Goal: Information Seeking & Learning: Learn about a topic

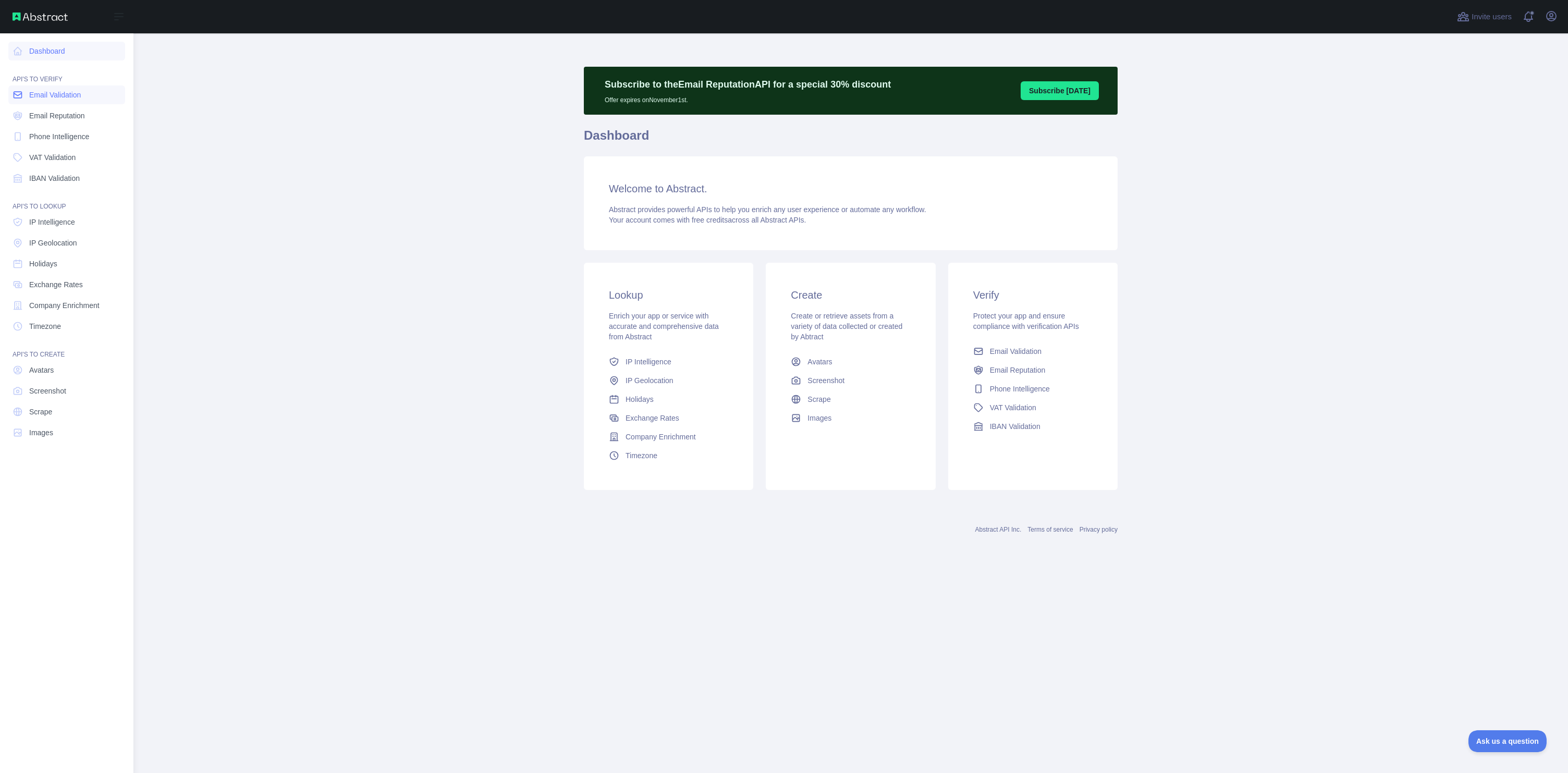
click at [46, 95] on span "Email Validation" at bounding box center [55, 95] width 52 height 11
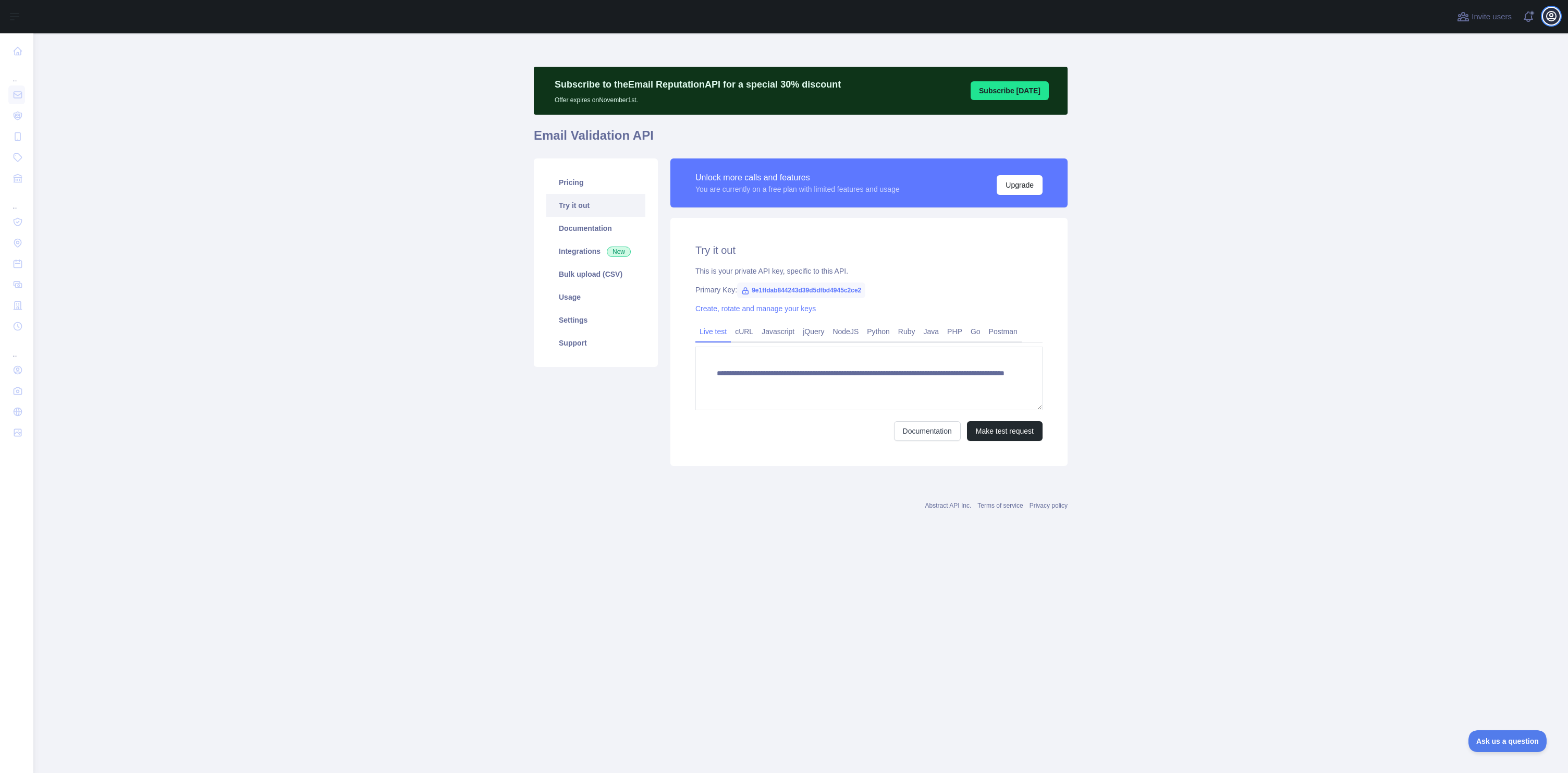
click at [1551, 16] on icon "button" at bounding box center [1551, 16] width 9 height 9
click at [1478, 78] on link "Account settings" at bounding box center [1502, 75] width 117 height 19
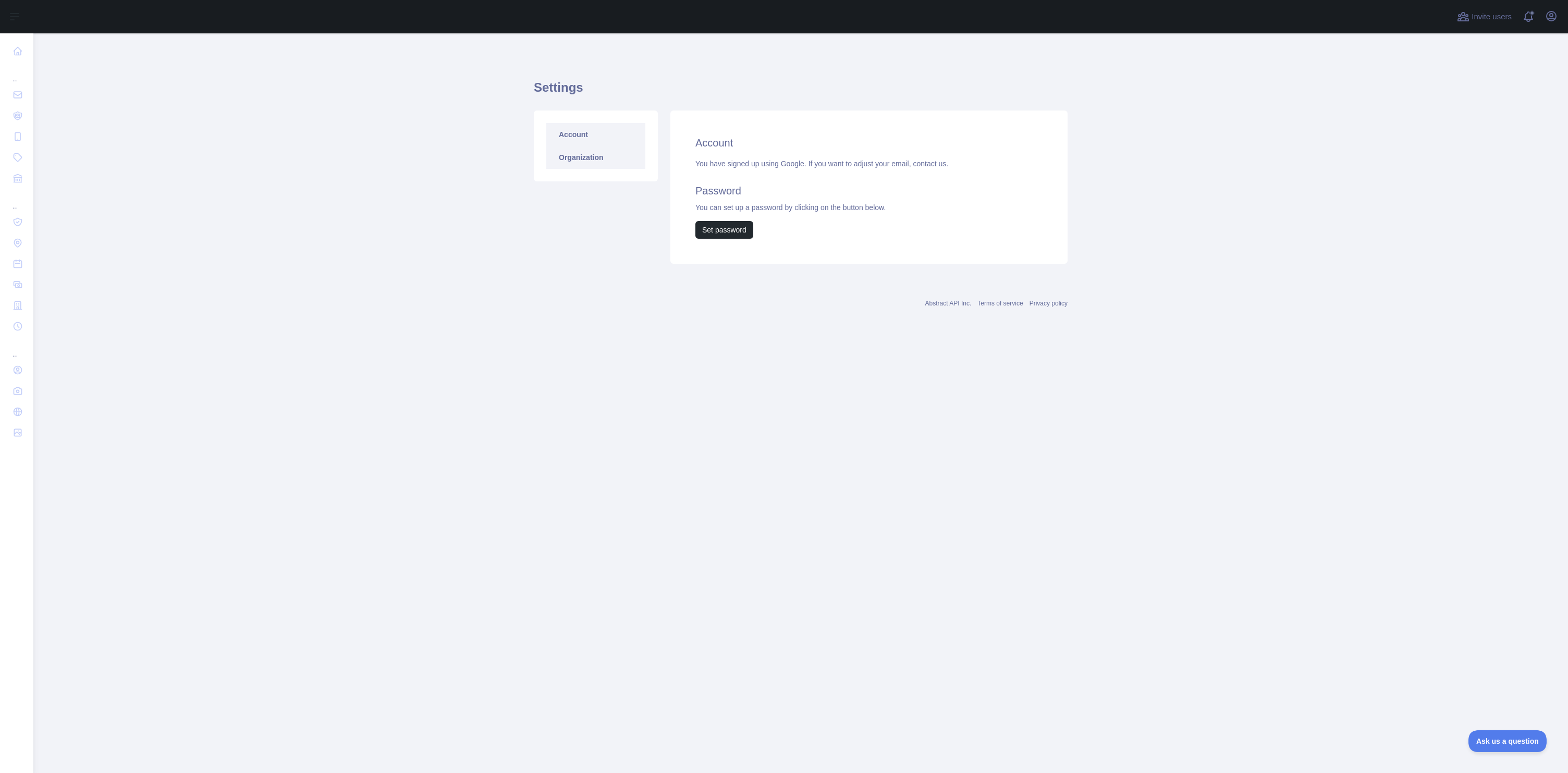
click at [591, 163] on link "Organization" at bounding box center [596, 157] width 99 height 23
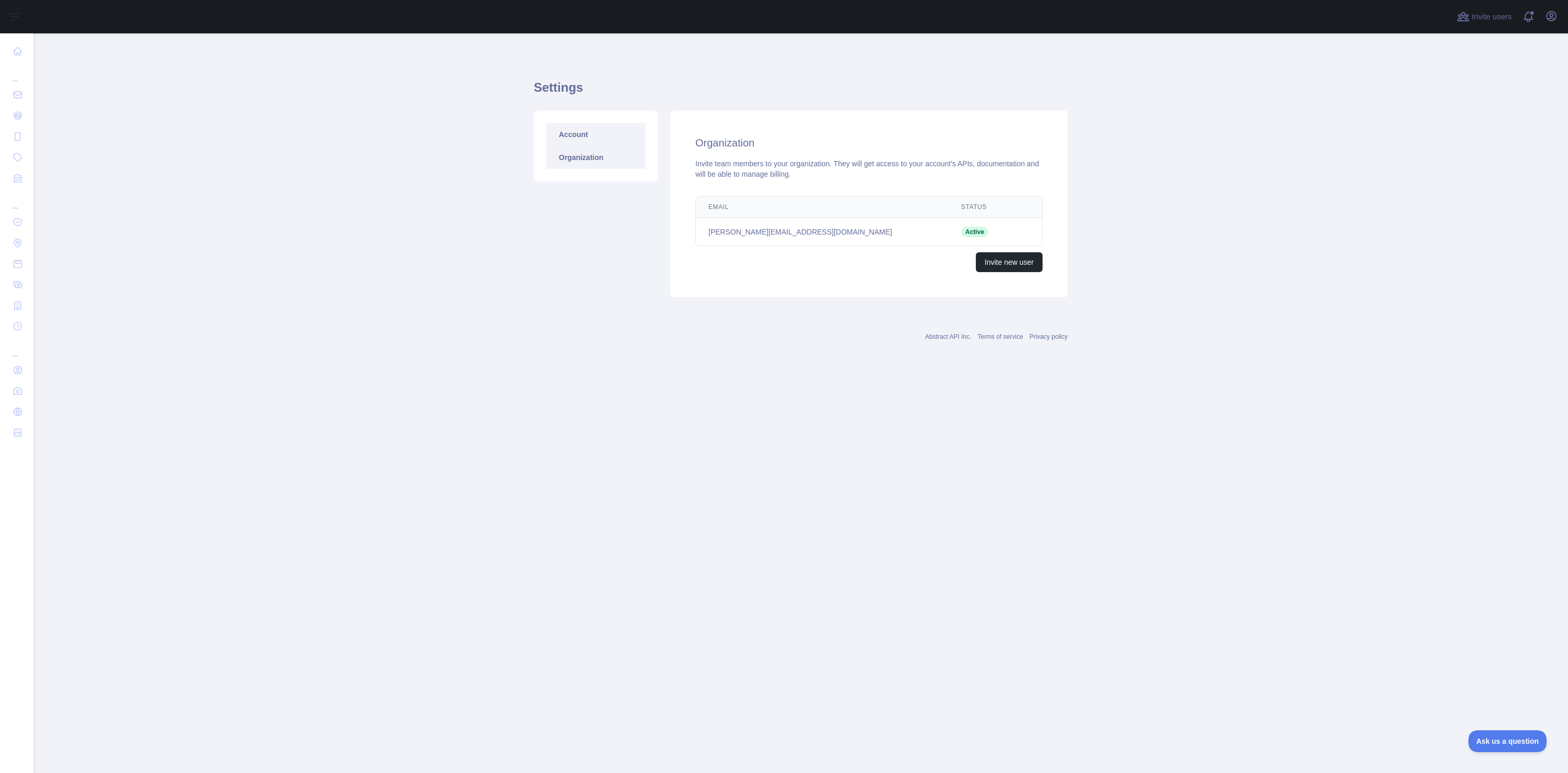
click at [572, 134] on link "Account" at bounding box center [596, 135] width 99 height 23
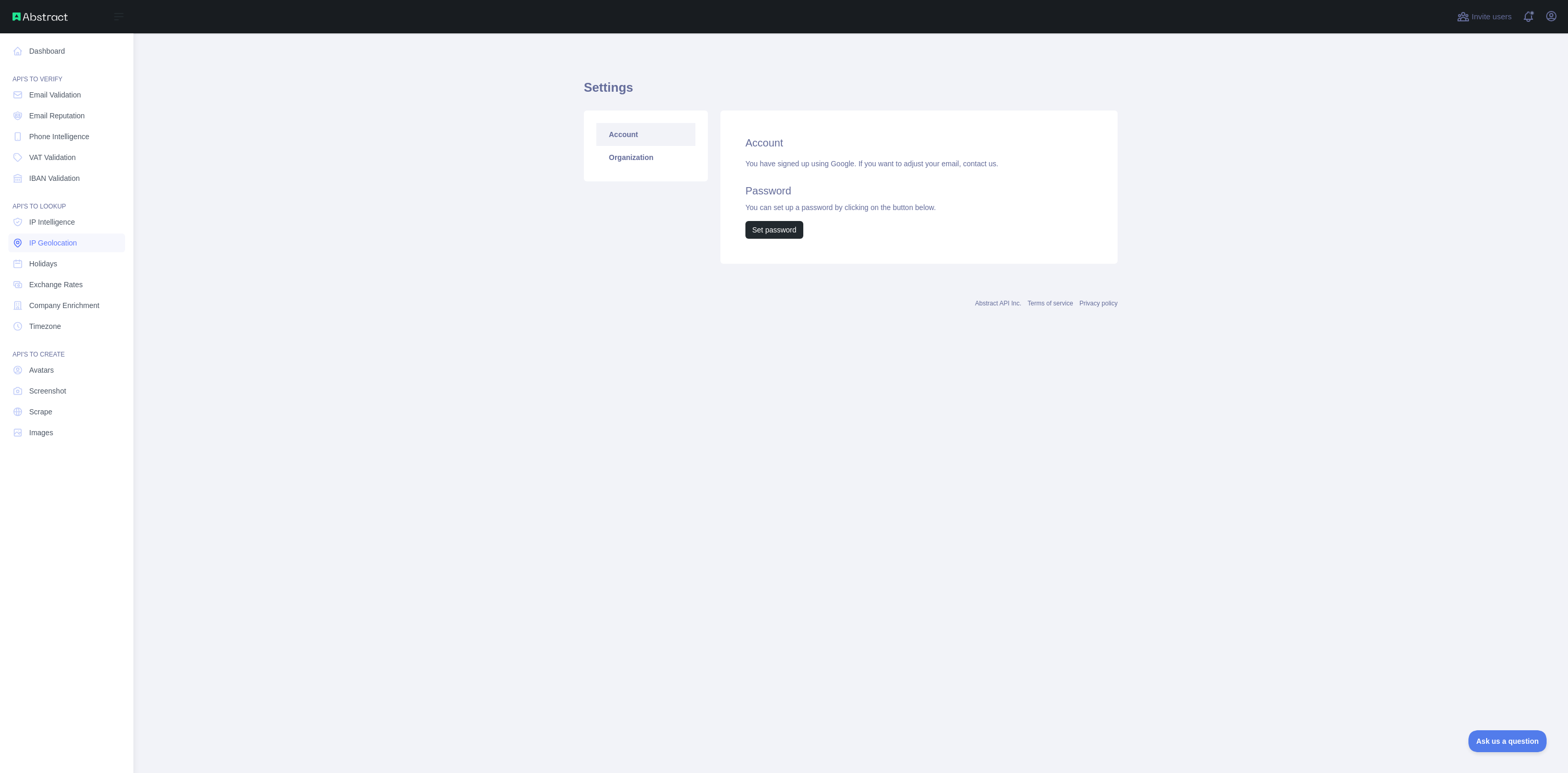
click at [70, 241] on span "IP Geolocation" at bounding box center [53, 243] width 48 height 11
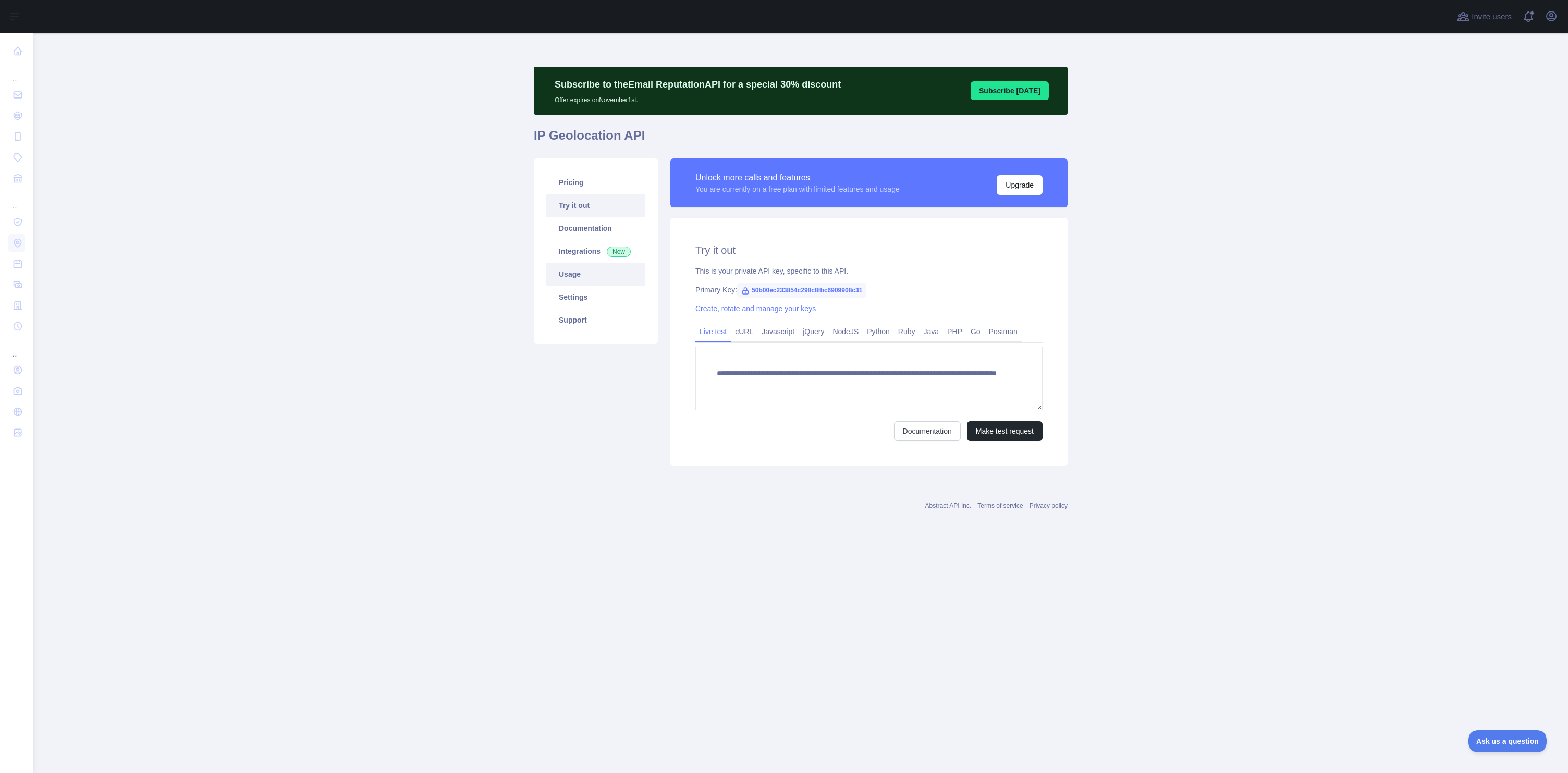
click at [580, 276] on link "Usage" at bounding box center [596, 274] width 99 height 23
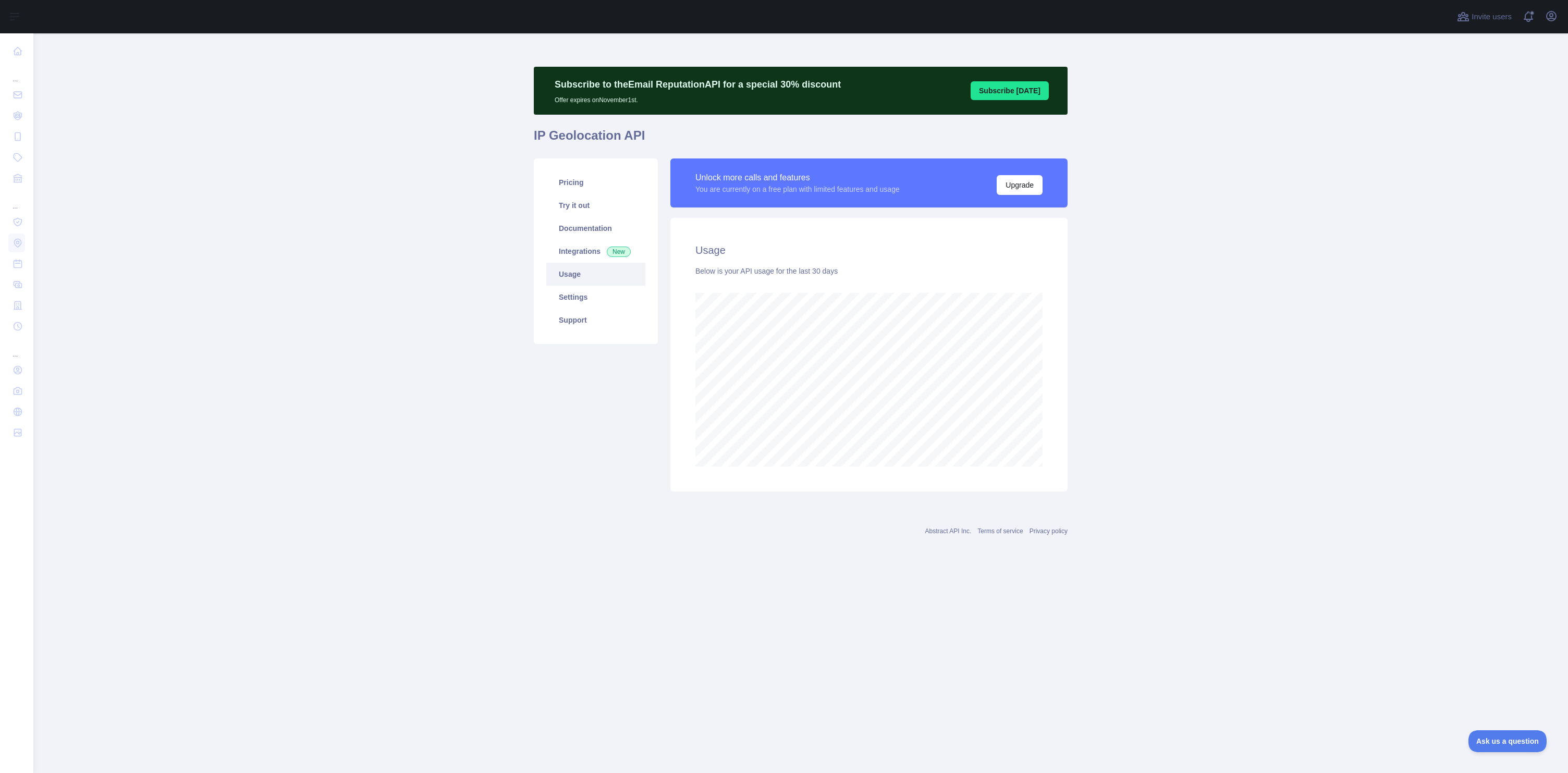
scroll to position [740, 1535]
click at [589, 296] on link "Settings" at bounding box center [596, 297] width 99 height 23
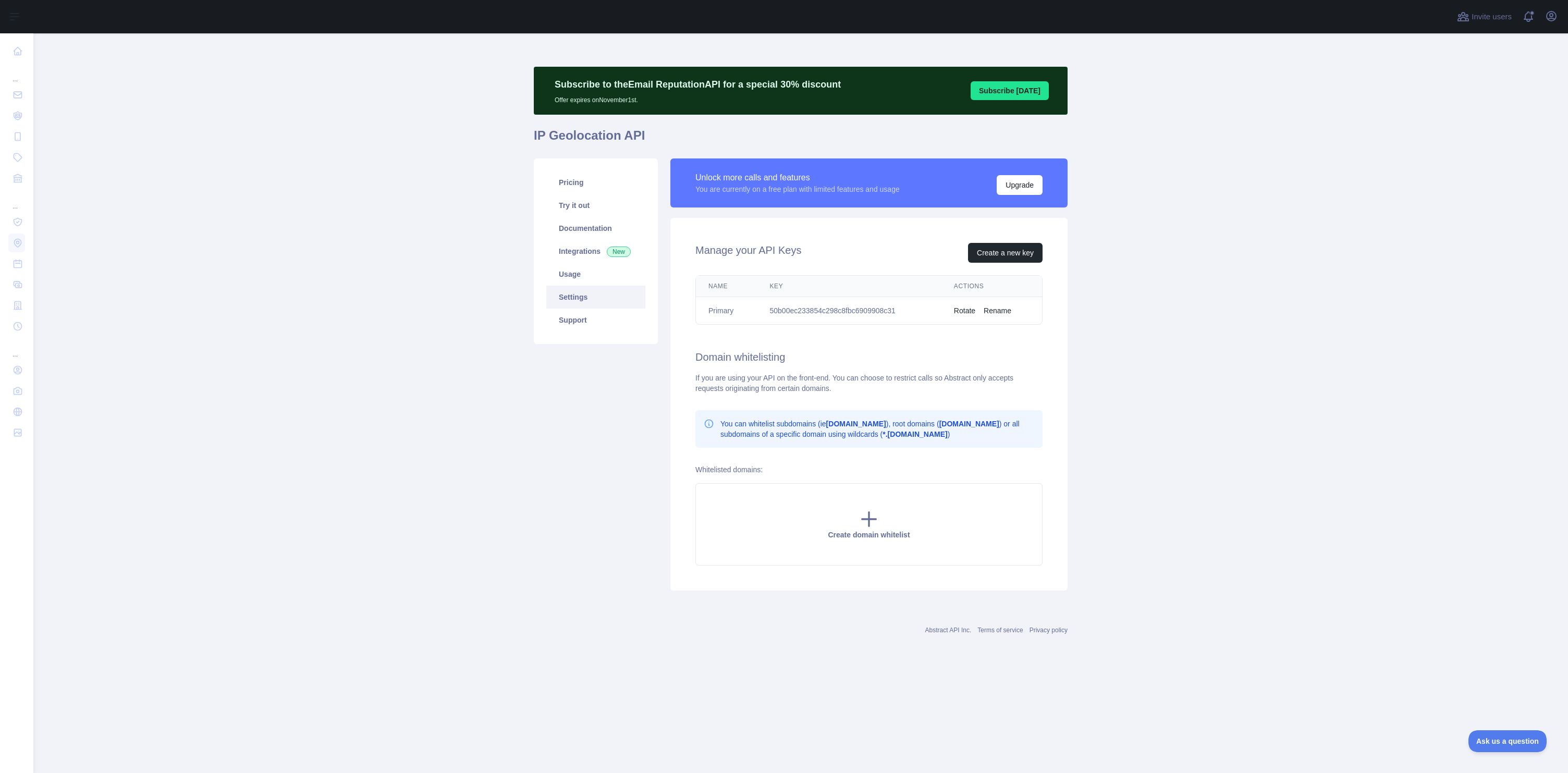
click at [852, 309] on td "50b00ec233854c298c8fbc6909908c31" at bounding box center [849, 311] width 184 height 28
click at [1191, 708] on main "Subscribe to the Email Reputation API for a special 30 % discount Offer expires…" at bounding box center [801, 403] width 1535 height 740
click at [594, 532] on div "Pricing Try it out Documentation Integrations New Usage Settings Support" at bounding box center [596, 374] width 137 height 432
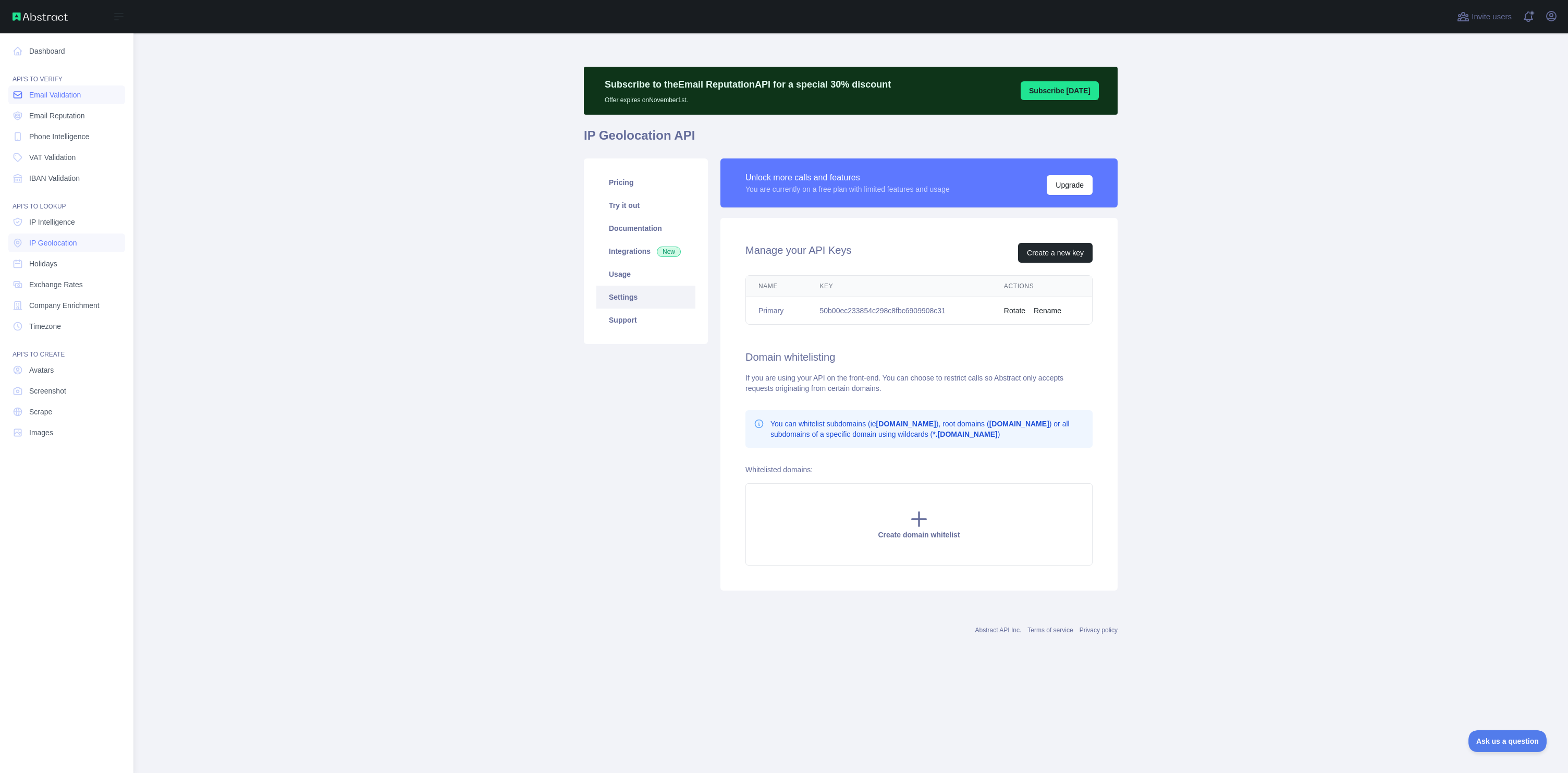
click at [42, 97] on span "Email Validation" at bounding box center [55, 95] width 52 height 11
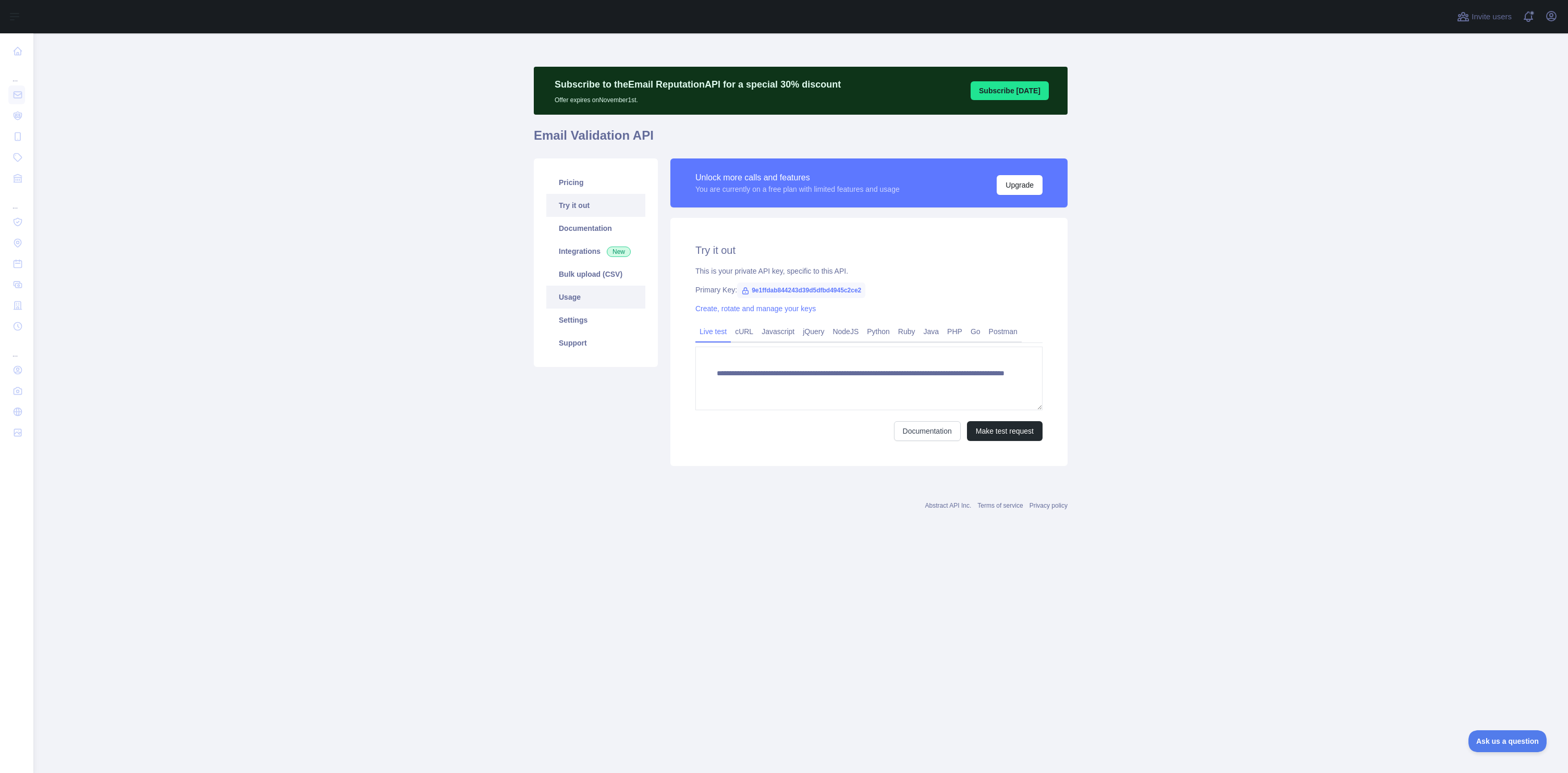
click at [578, 298] on link "Usage" at bounding box center [596, 297] width 99 height 23
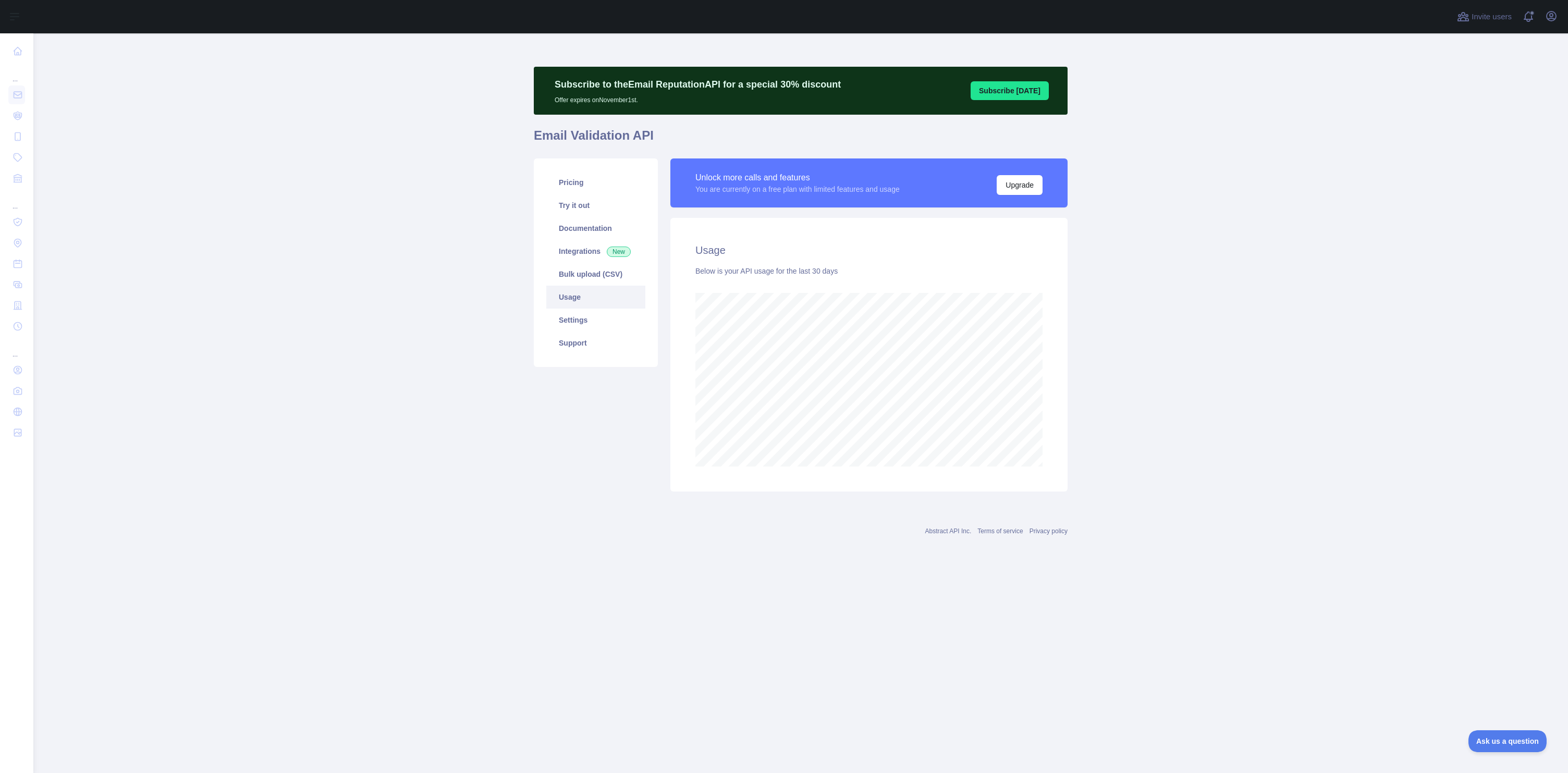
scroll to position [740, 1535]
click at [577, 246] on link "Integrations New" at bounding box center [596, 251] width 99 height 23
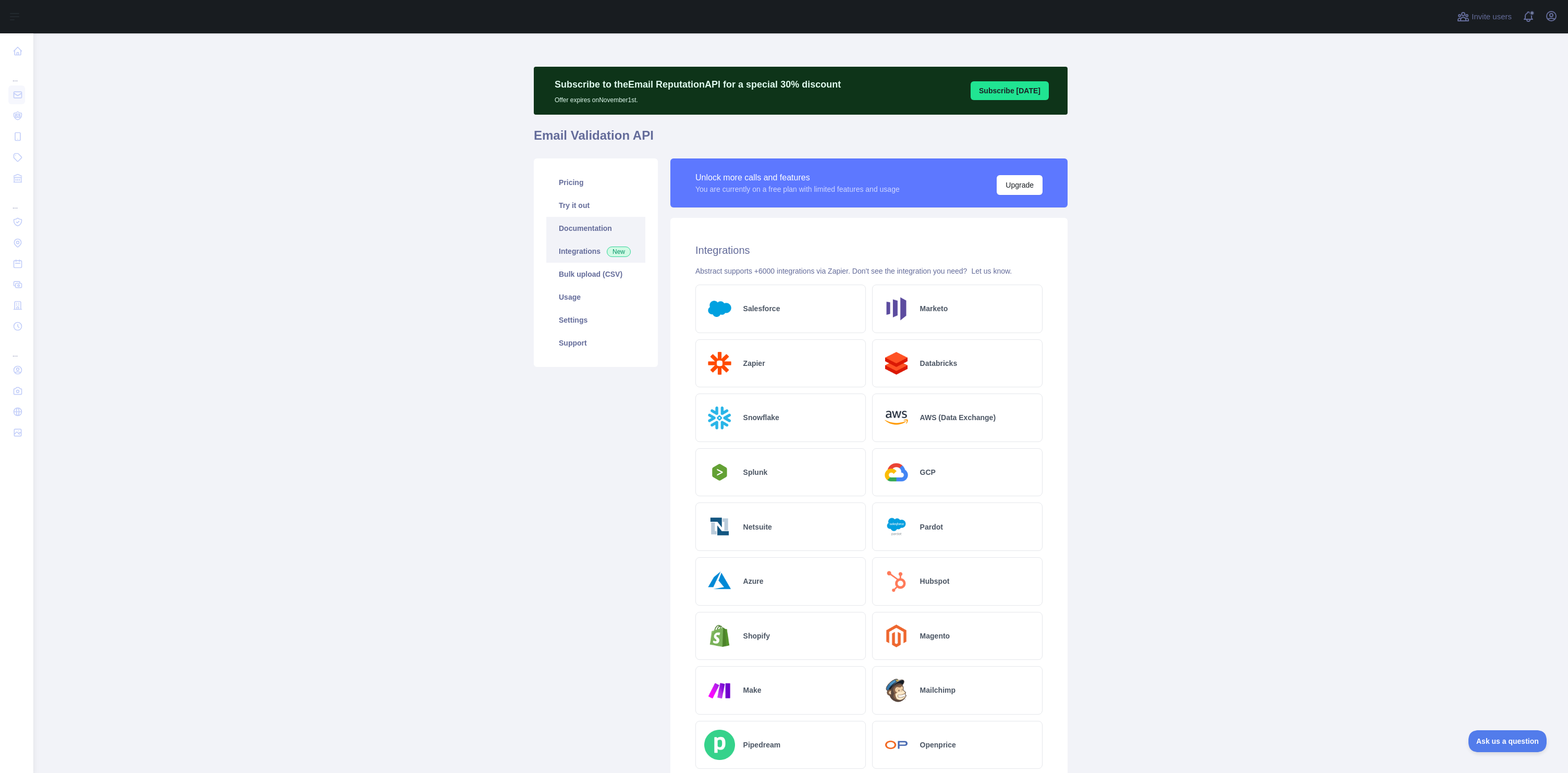
click at [574, 226] on link "Documentation" at bounding box center [596, 228] width 99 height 23
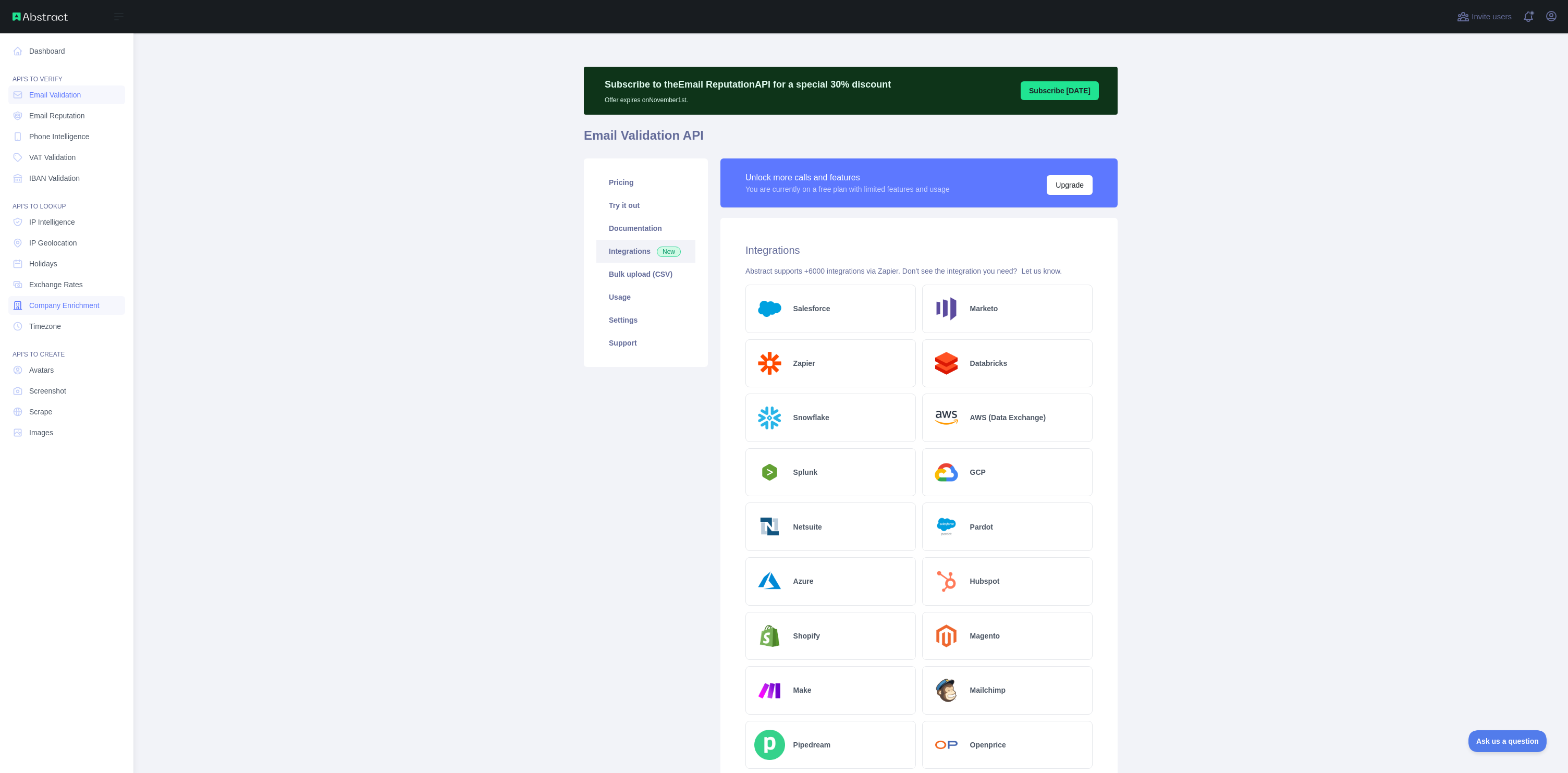
click at [53, 303] on span "Company Enrichment" at bounding box center [64, 305] width 70 height 11
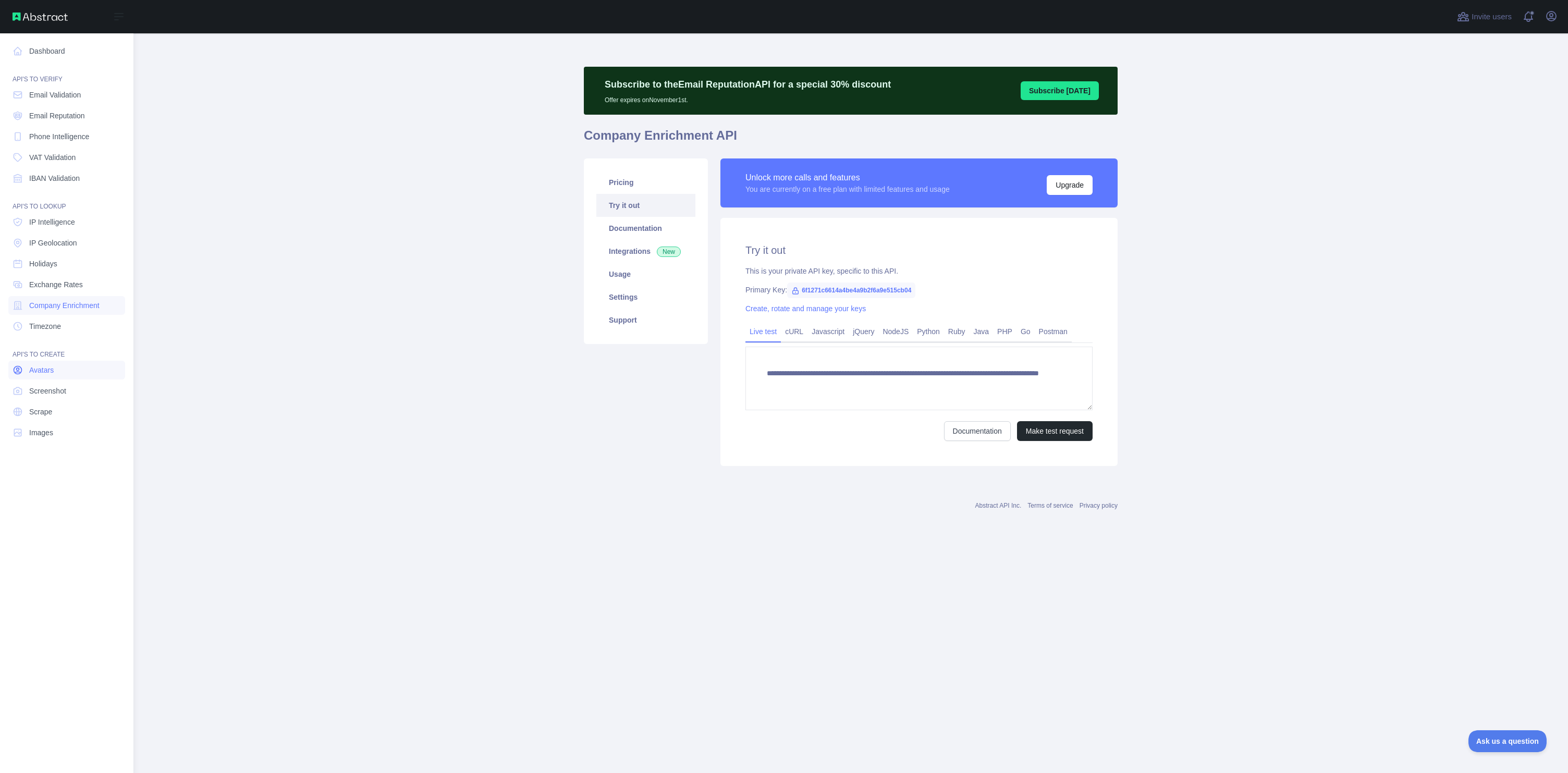
click at [43, 379] on link "Avatars" at bounding box center [67, 370] width 117 height 19
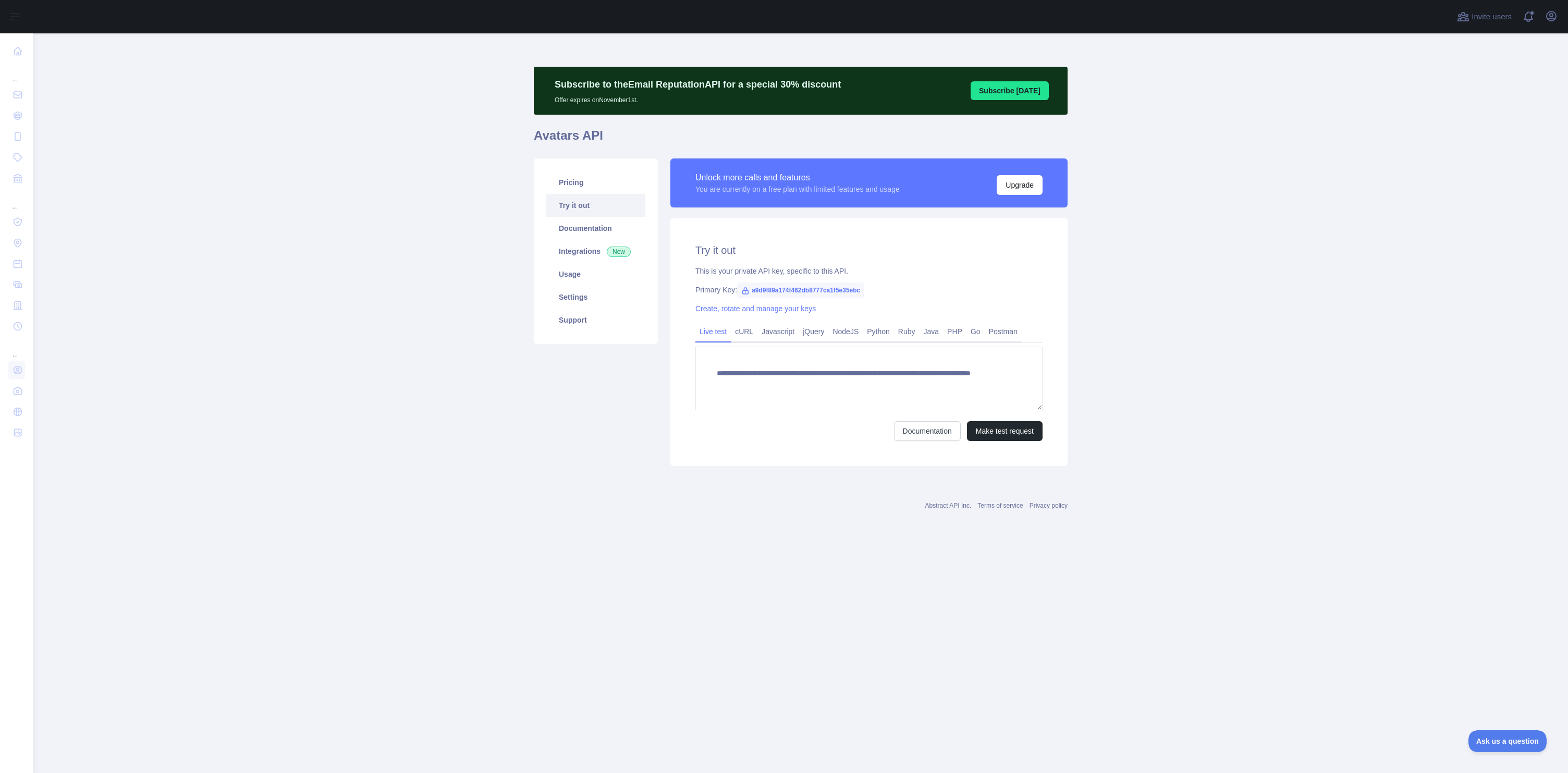
click at [1021, 86] on button "Subscribe [DATE]" at bounding box center [1010, 90] width 78 height 19
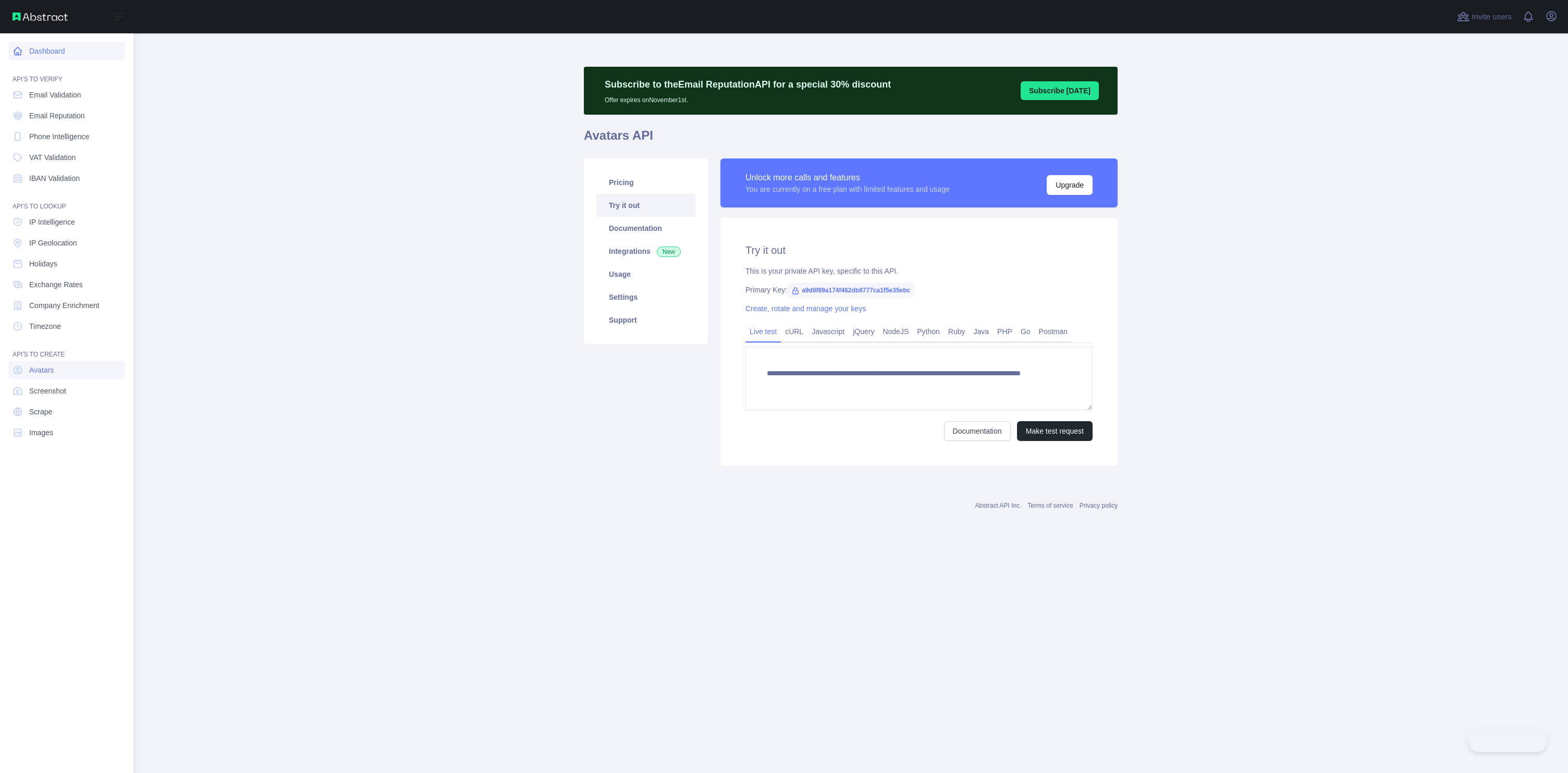
click at [47, 51] on link "Dashboard" at bounding box center [67, 51] width 117 height 19
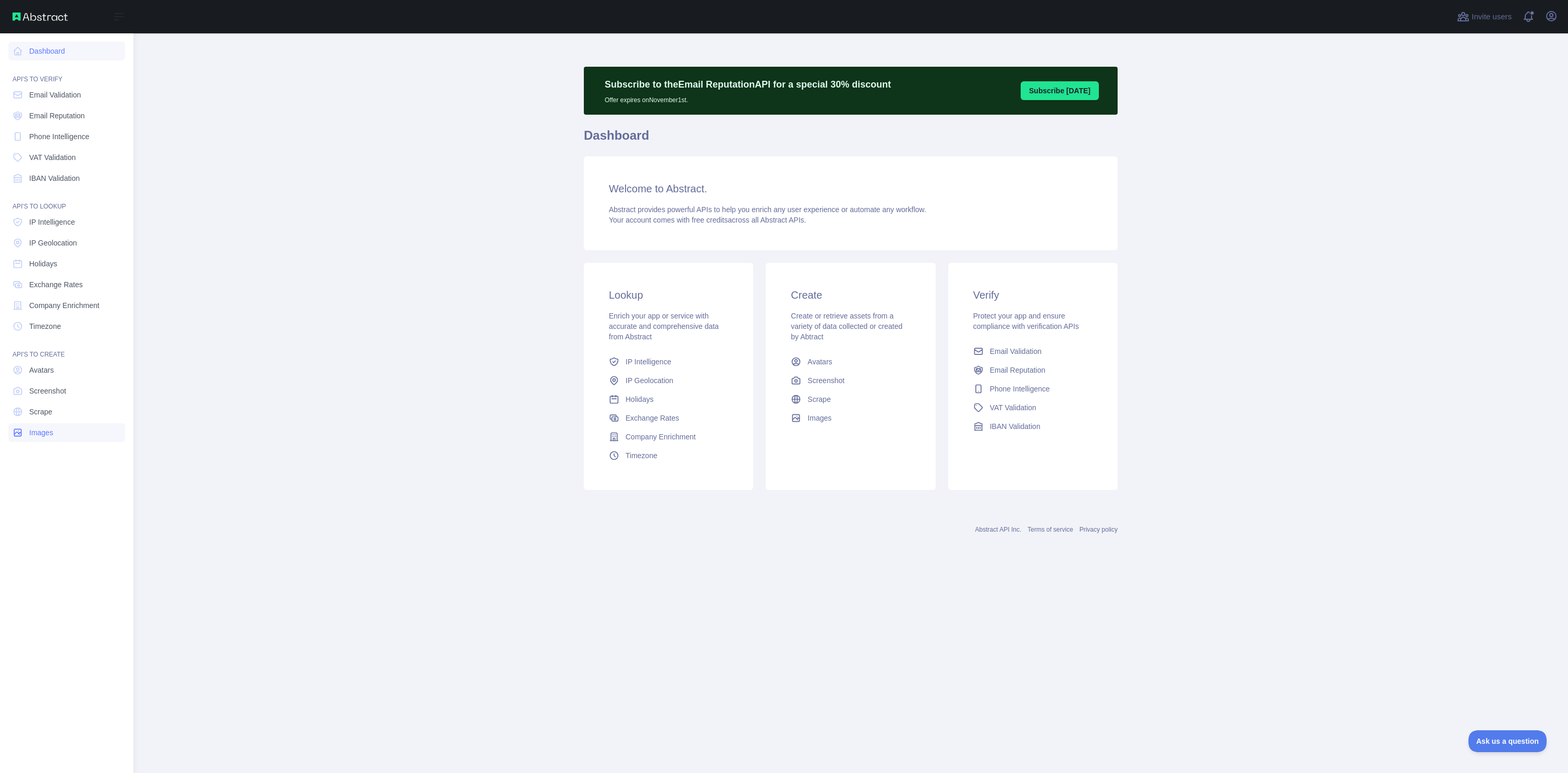
click at [36, 430] on span "Images" at bounding box center [41, 433] width 24 height 11
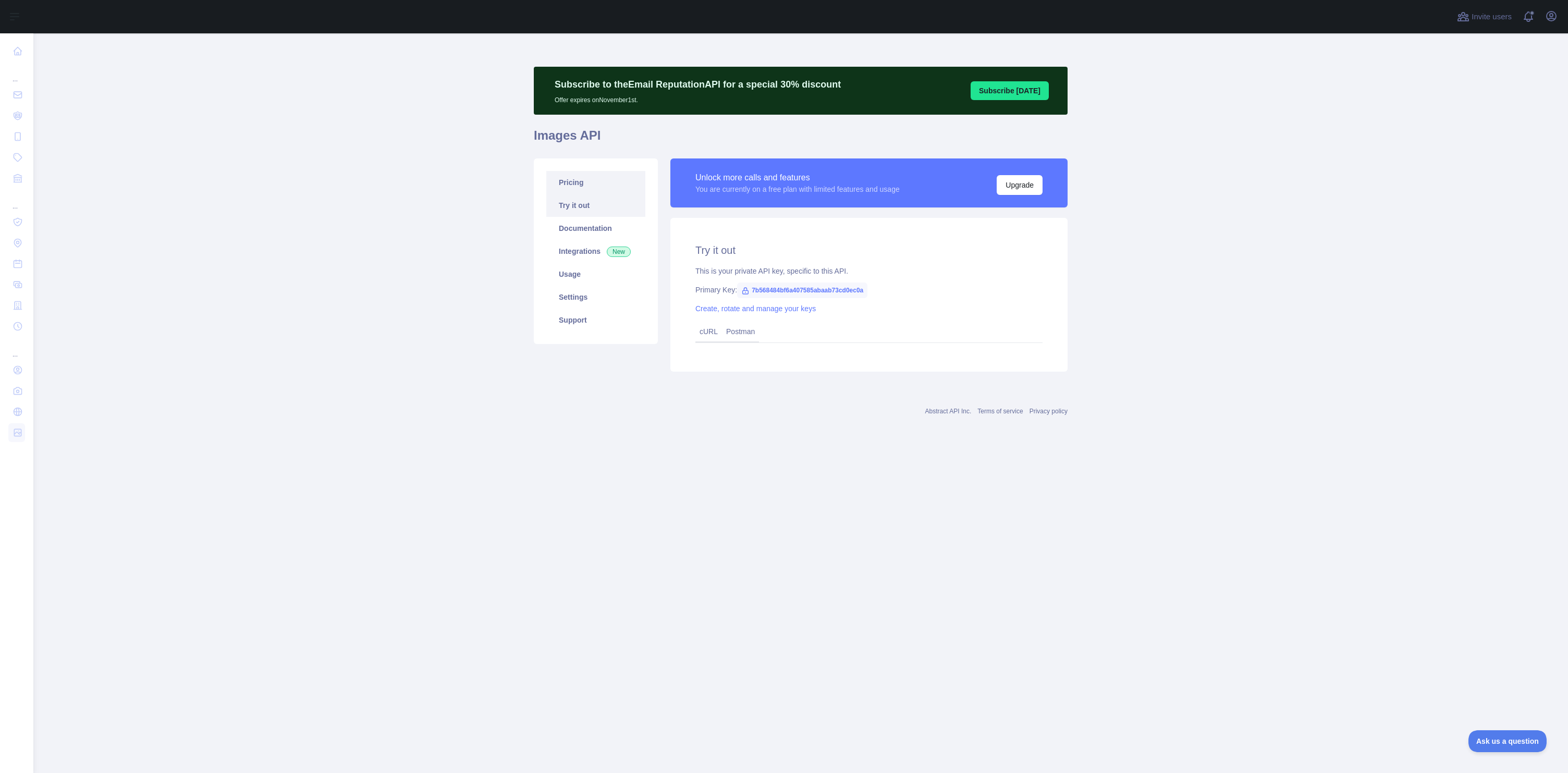
click at [568, 172] on link "Pricing" at bounding box center [596, 182] width 99 height 23
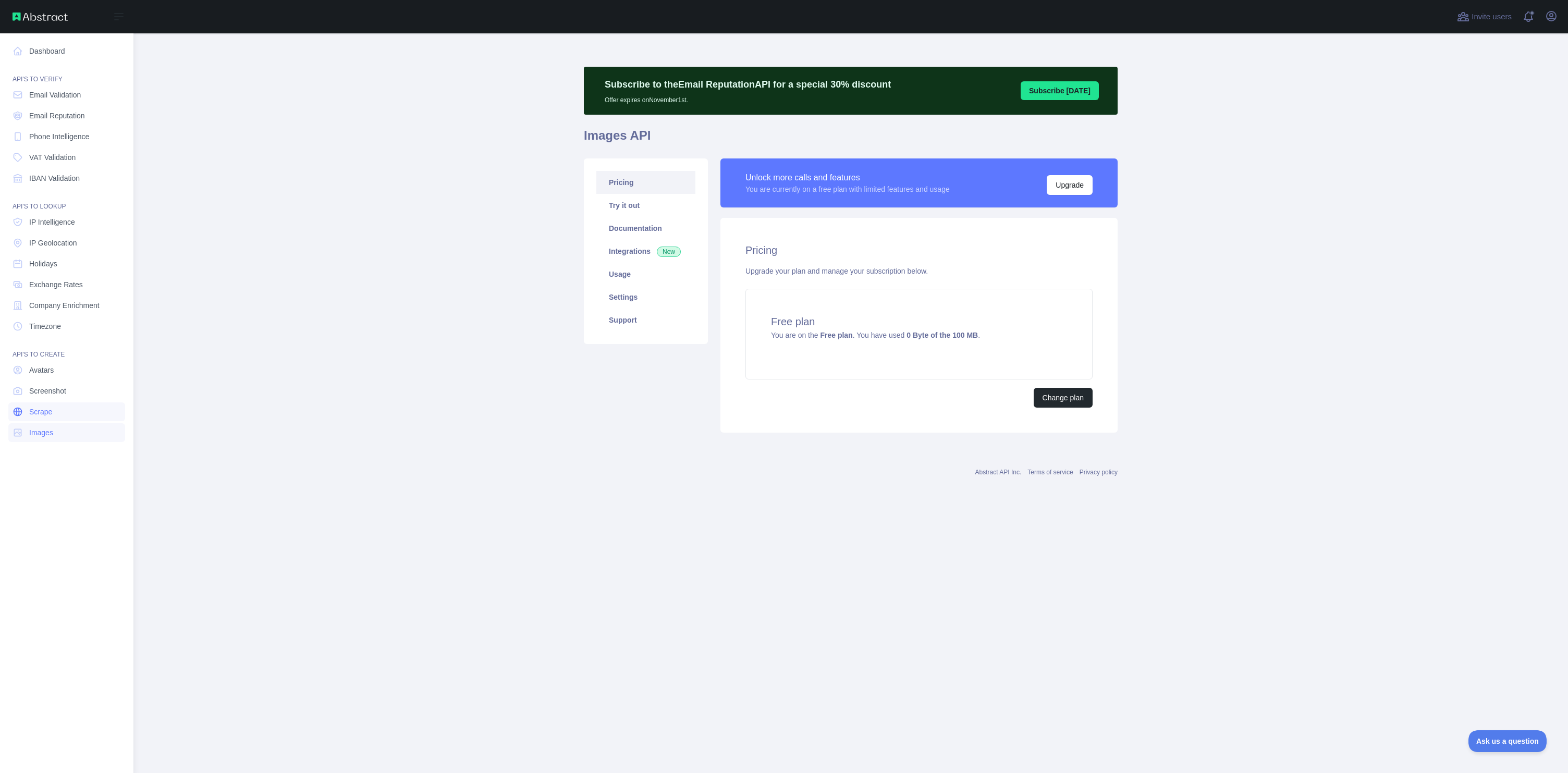
click at [30, 419] on link "Scrape" at bounding box center [67, 412] width 117 height 19
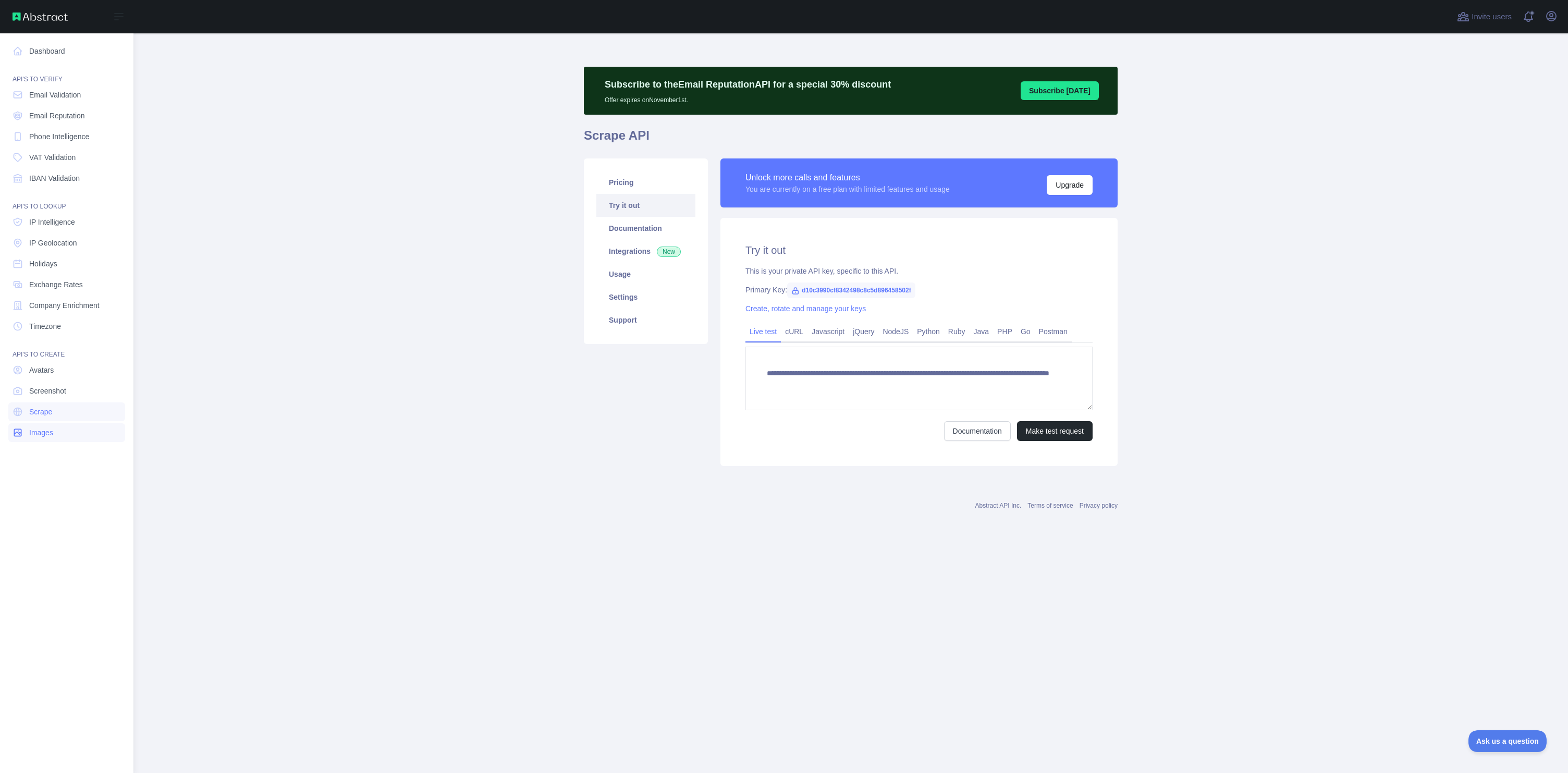
click at [34, 430] on span "Images" at bounding box center [41, 433] width 24 height 11
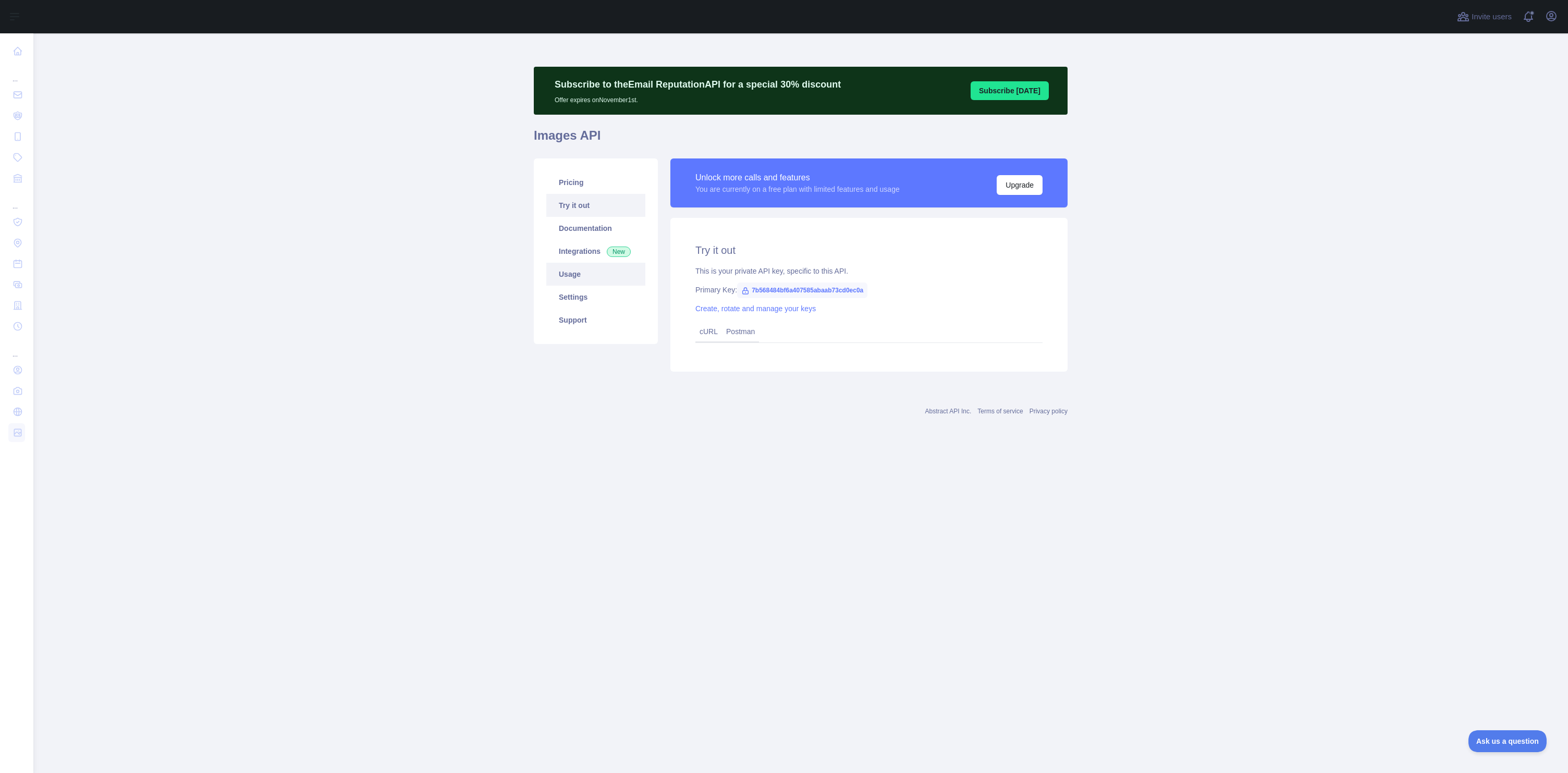
click at [564, 274] on link "Usage" at bounding box center [596, 274] width 99 height 23
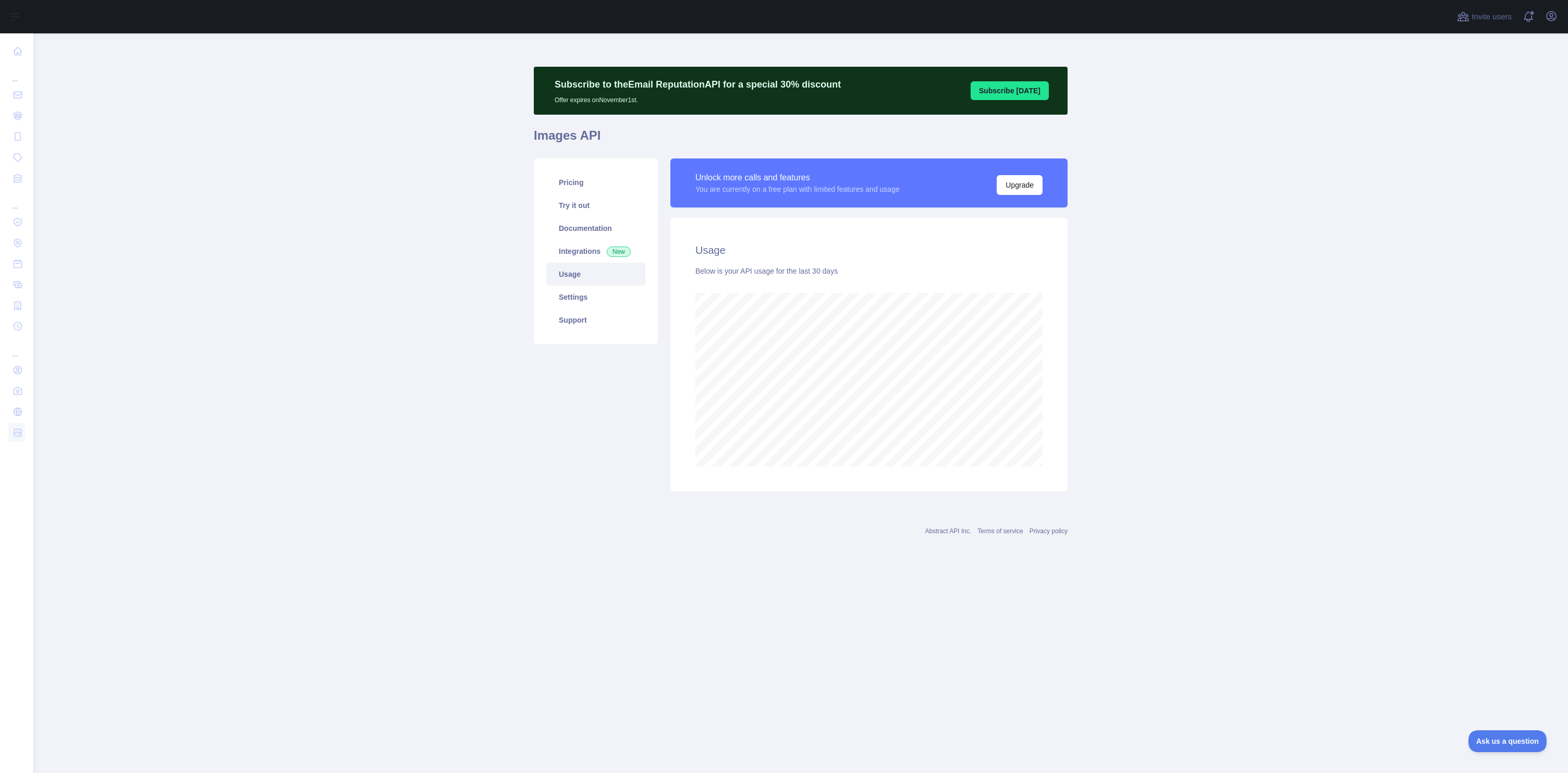
scroll to position [740, 1535]
click at [567, 294] on link "Settings" at bounding box center [596, 297] width 99 height 23
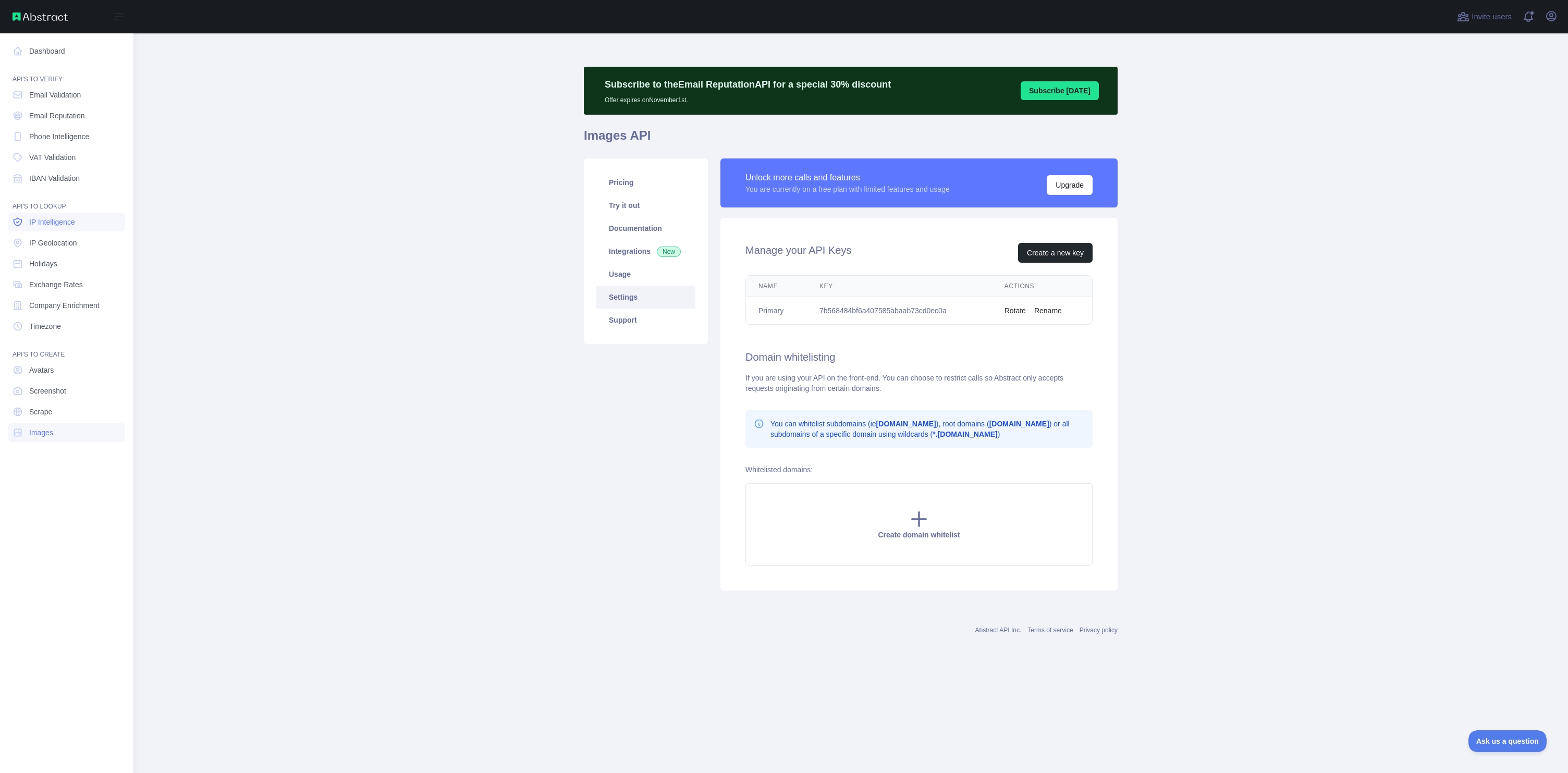
click at [68, 217] on span "IP Intelligence" at bounding box center [52, 222] width 46 height 11
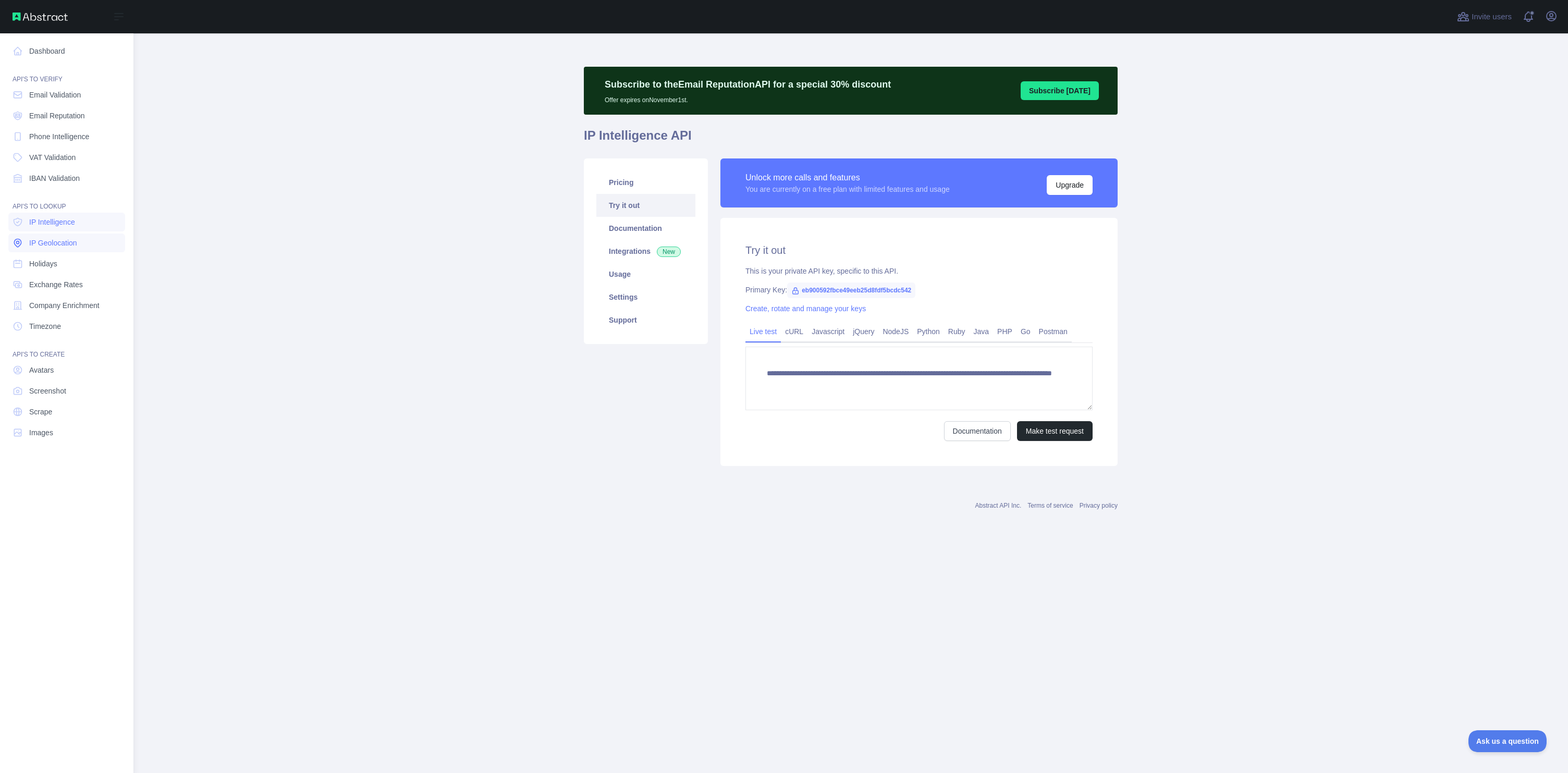
click at [59, 241] on span "IP Geolocation" at bounding box center [53, 243] width 48 height 11
click at [56, 243] on span "IP Geolocation" at bounding box center [53, 243] width 48 height 11
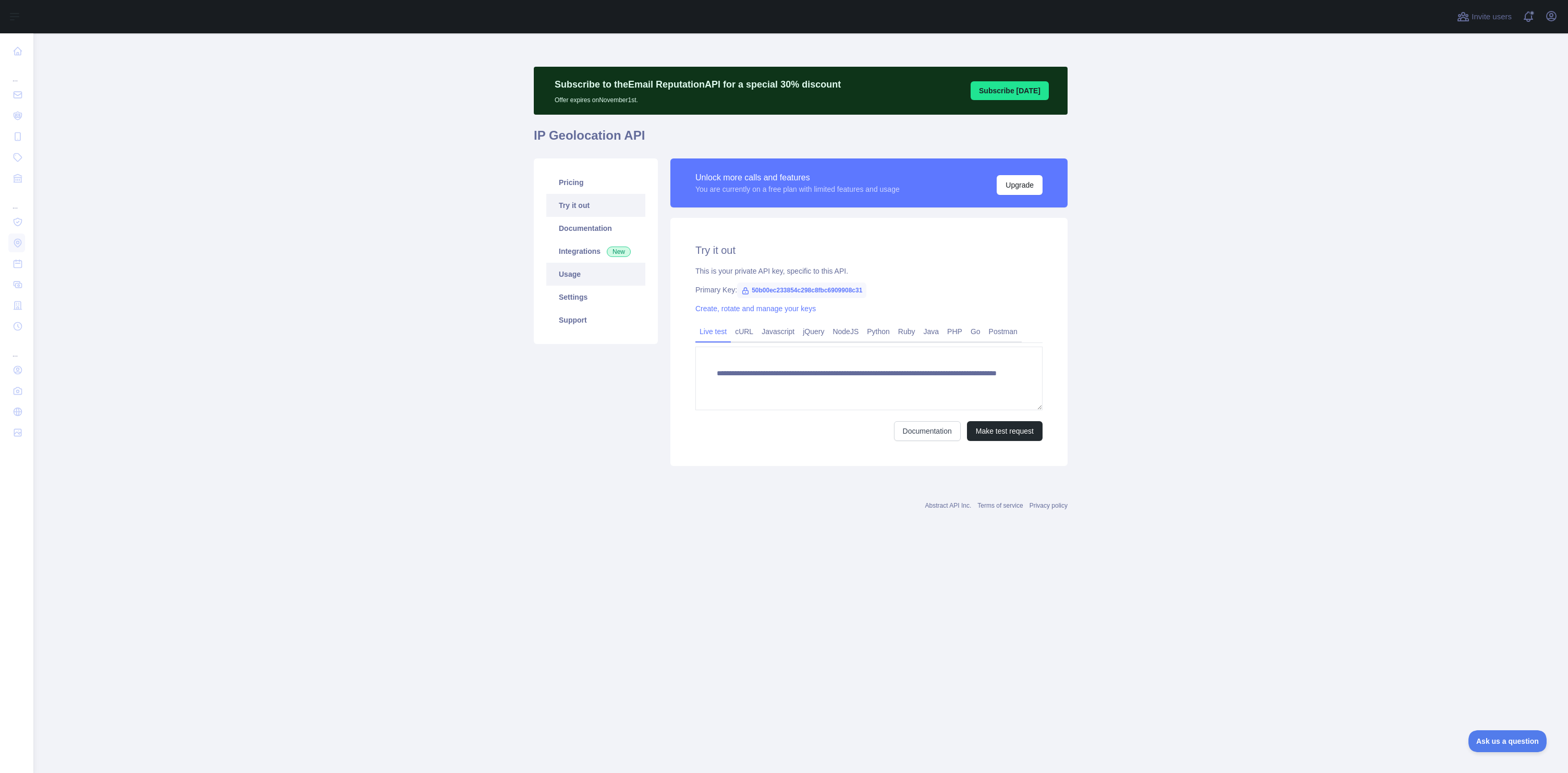
click at [586, 278] on link "Usage" at bounding box center [596, 274] width 99 height 23
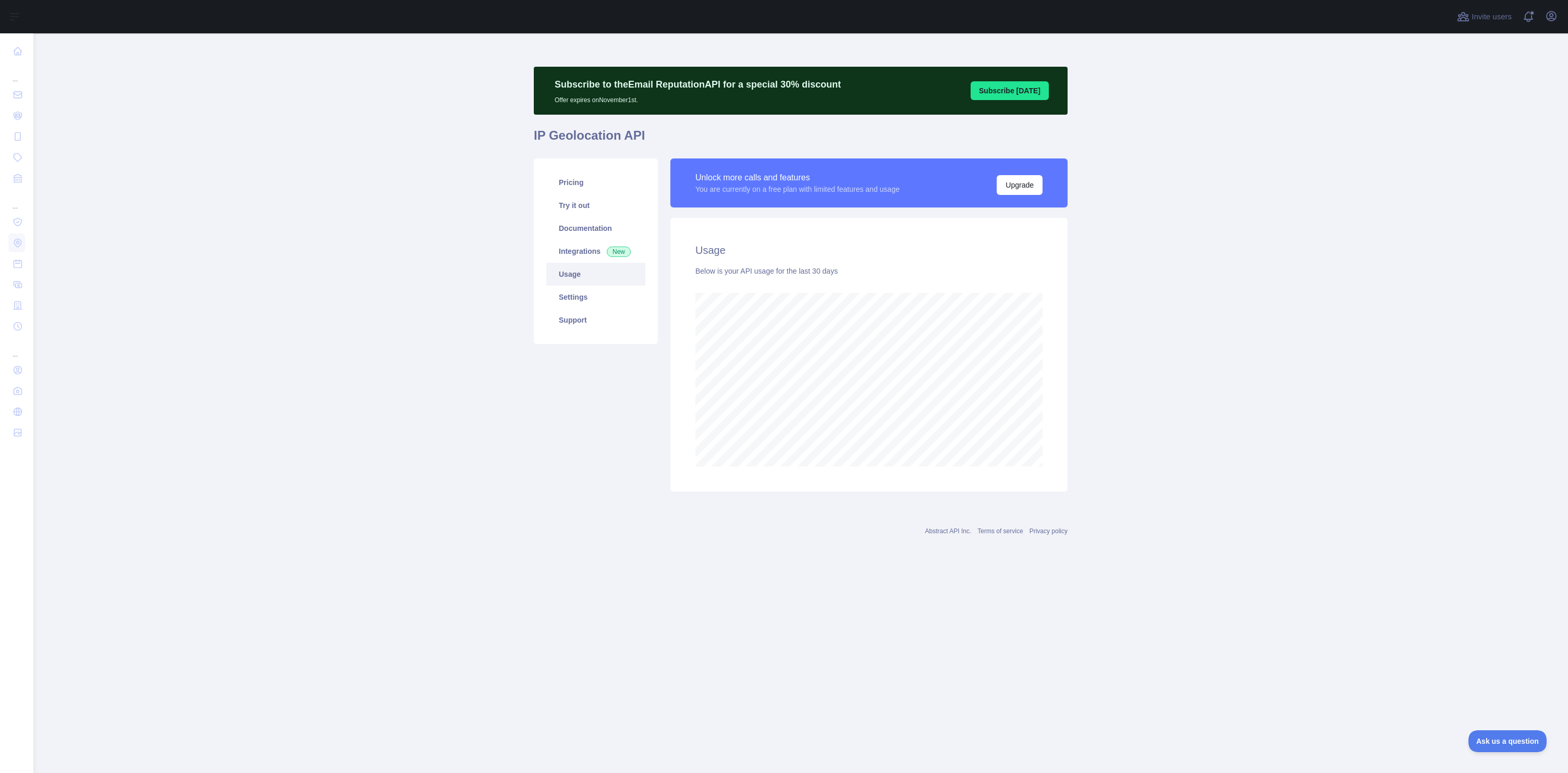
scroll to position [740, 1535]
click at [1548, 23] on button "Open user menu" at bounding box center [1551, 16] width 16 height 16
click at [1510, 112] on button "Billing" at bounding box center [1502, 113] width 117 height 19
